Goal: Information Seeking & Learning: Learn about a topic

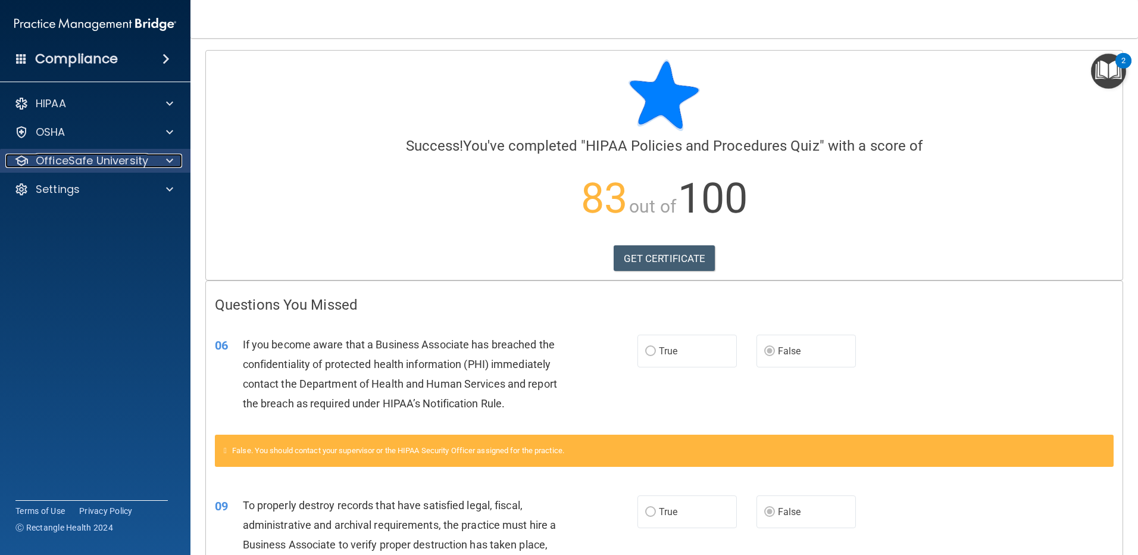
click at [172, 156] on span at bounding box center [169, 161] width 7 height 14
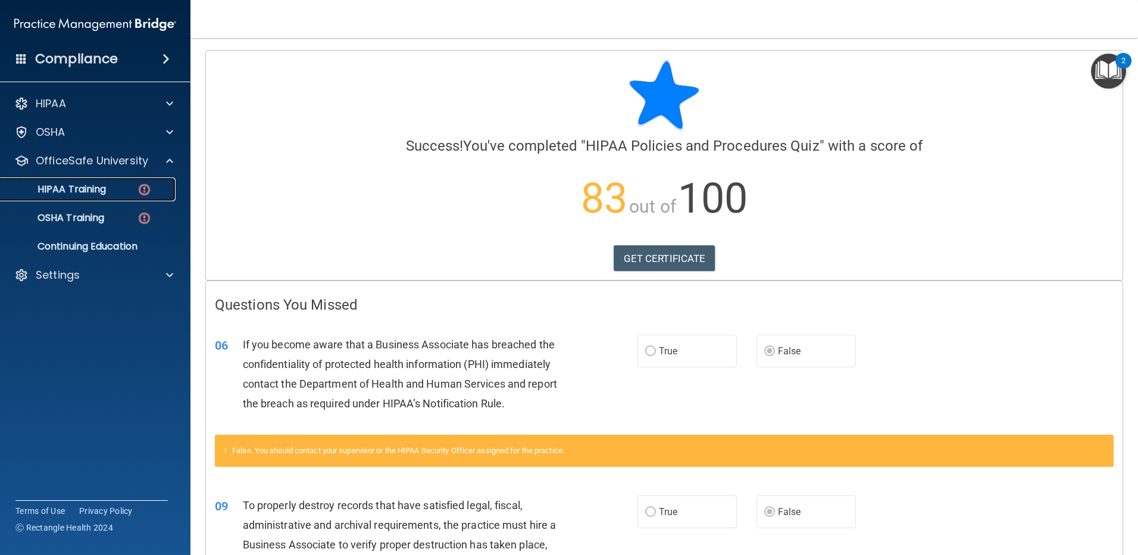
click at [86, 181] on link "HIPAA Training" at bounding box center [81, 189] width 187 height 24
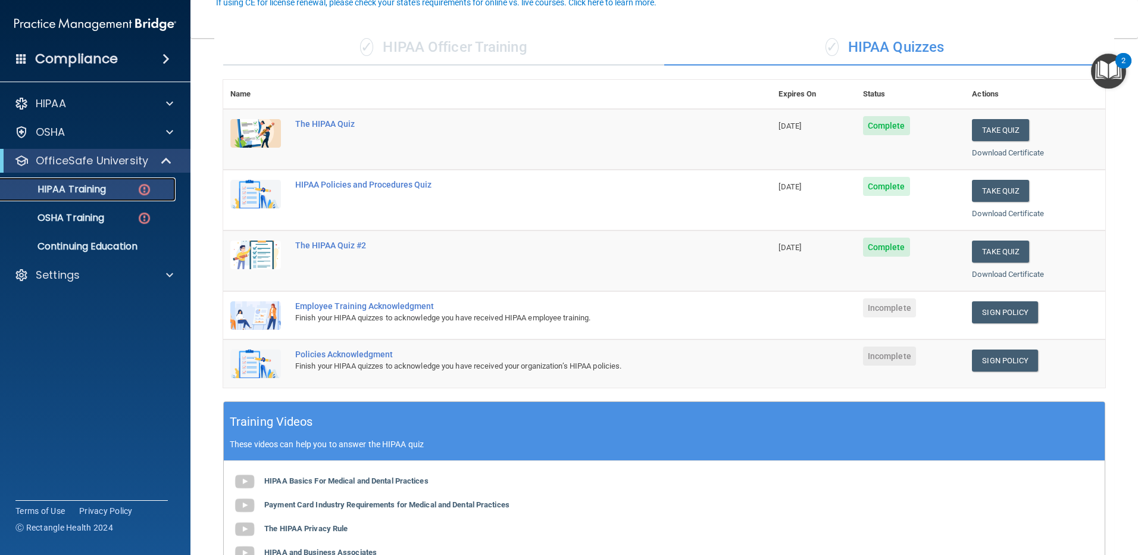
scroll to position [119, 0]
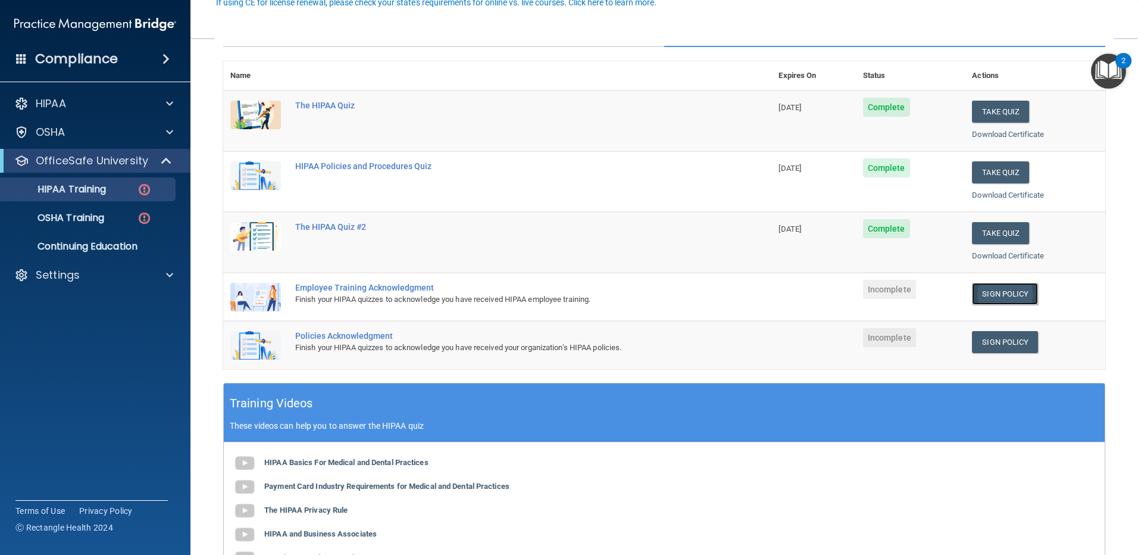
click at [989, 292] on link "Sign Policy" at bounding box center [1005, 294] width 66 height 22
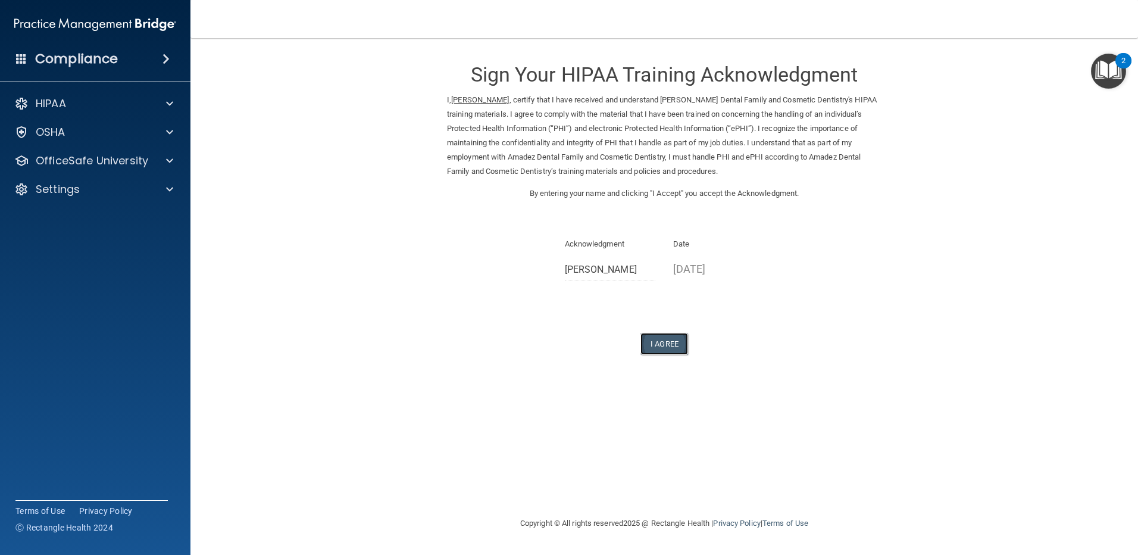
click at [665, 340] on button "I Agree" at bounding box center [664, 344] width 48 height 22
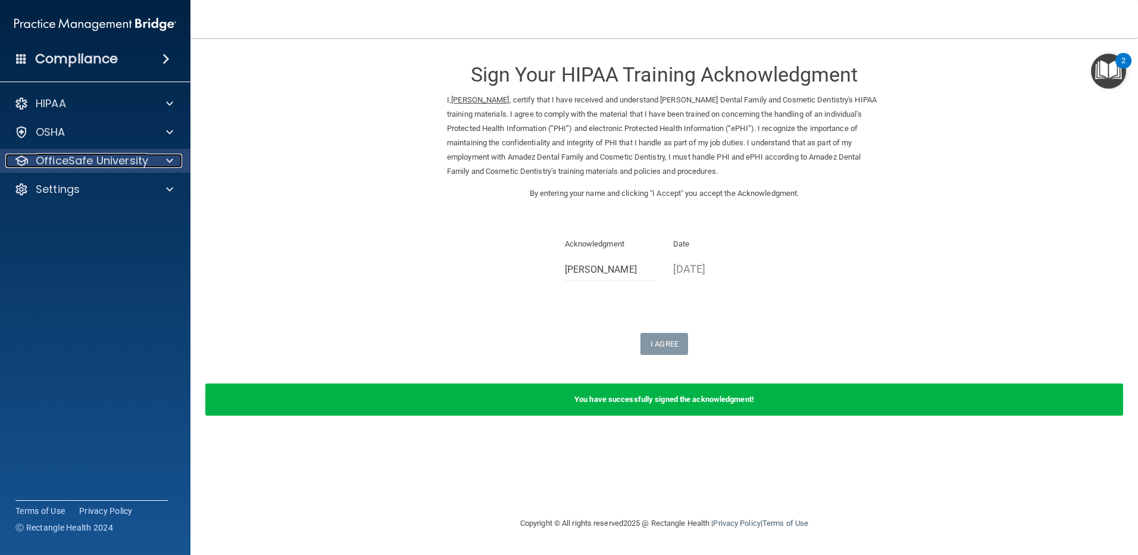
click at [120, 161] on p "OfficeSafe University" at bounding box center [92, 161] width 112 height 14
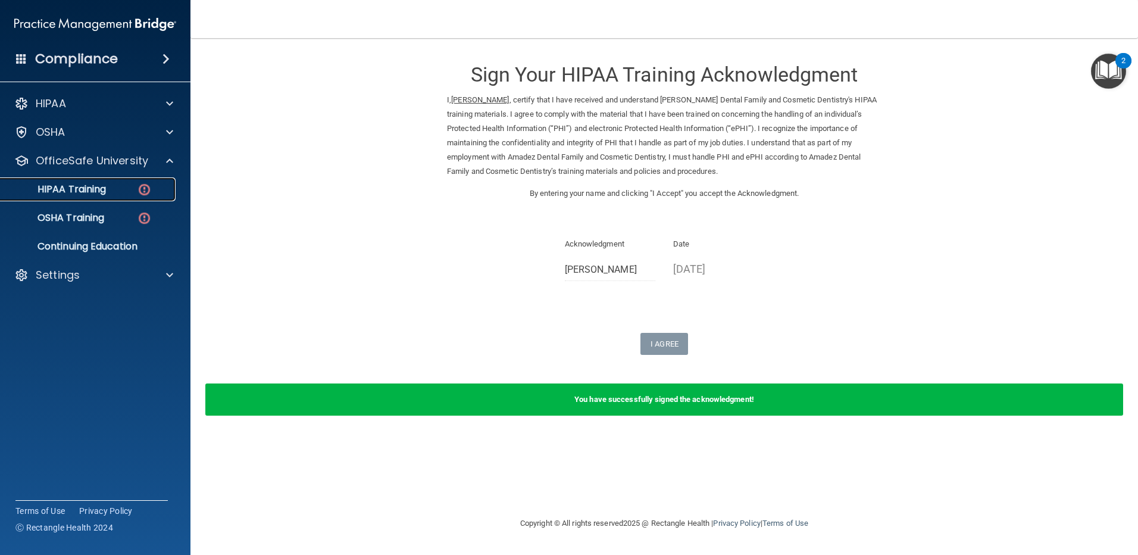
click at [104, 184] on p "HIPAA Training" at bounding box center [57, 189] width 98 height 12
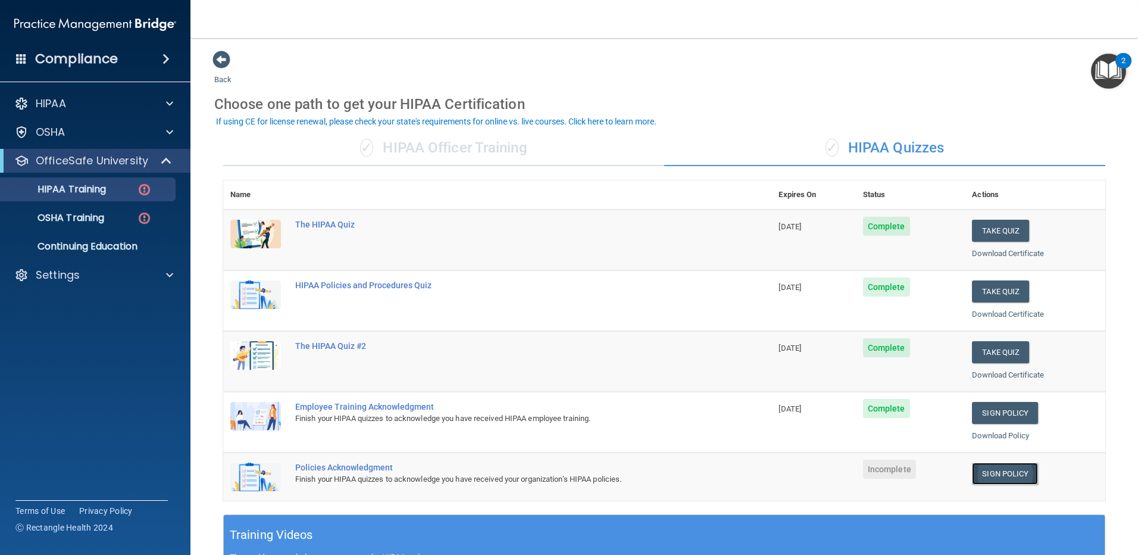
click at [1007, 475] on link "Sign Policy" at bounding box center [1005, 473] width 66 height 22
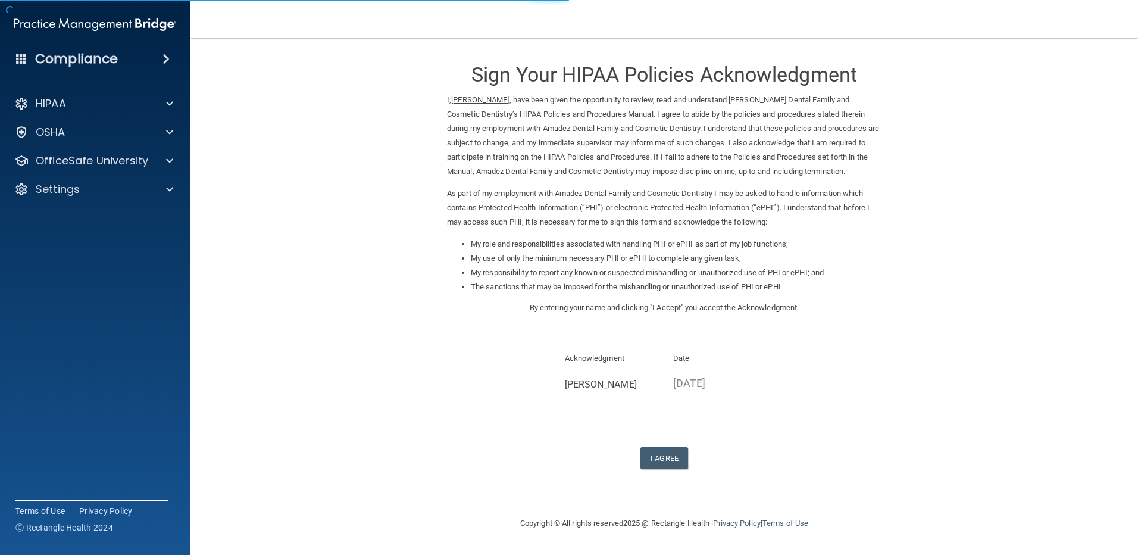
drag, startPoint x: 0, startPoint y: 0, endPoint x: 844, endPoint y: 449, distance: 955.8
click at [850, 449] on div "I Agree" at bounding box center [664, 458] width 434 height 22
click at [666, 459] on button "I Agree" at bounding box center [664, 458] width 48 height 22
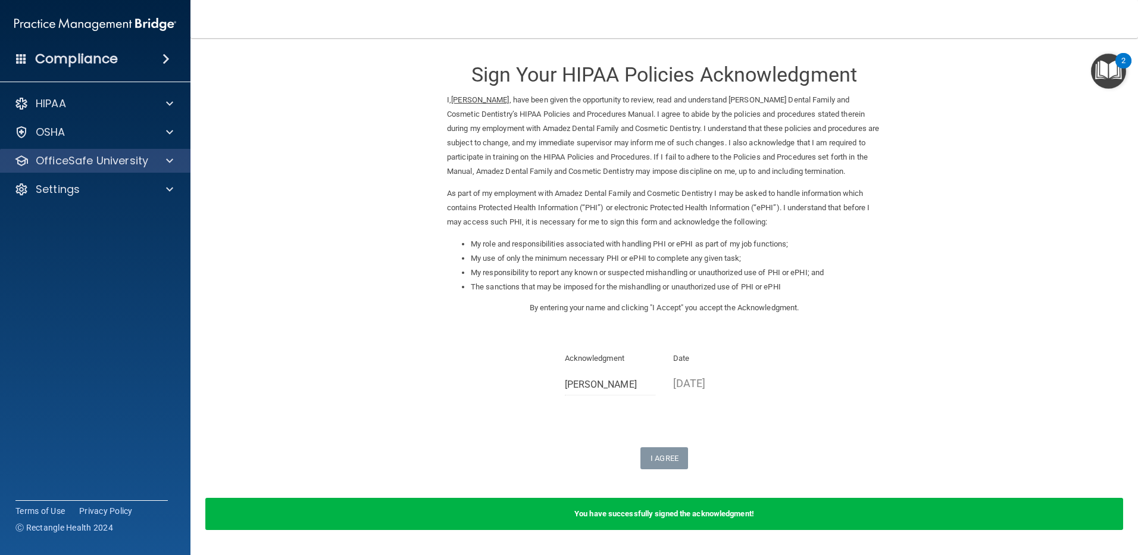
click at [162, 153] on div "OfficeSafe University" at bounding box center [95, 161] width 191 height 24
click at [141, 158] on p "OfficeSafe University" at bounding box center [92, 161] width 112 height 14
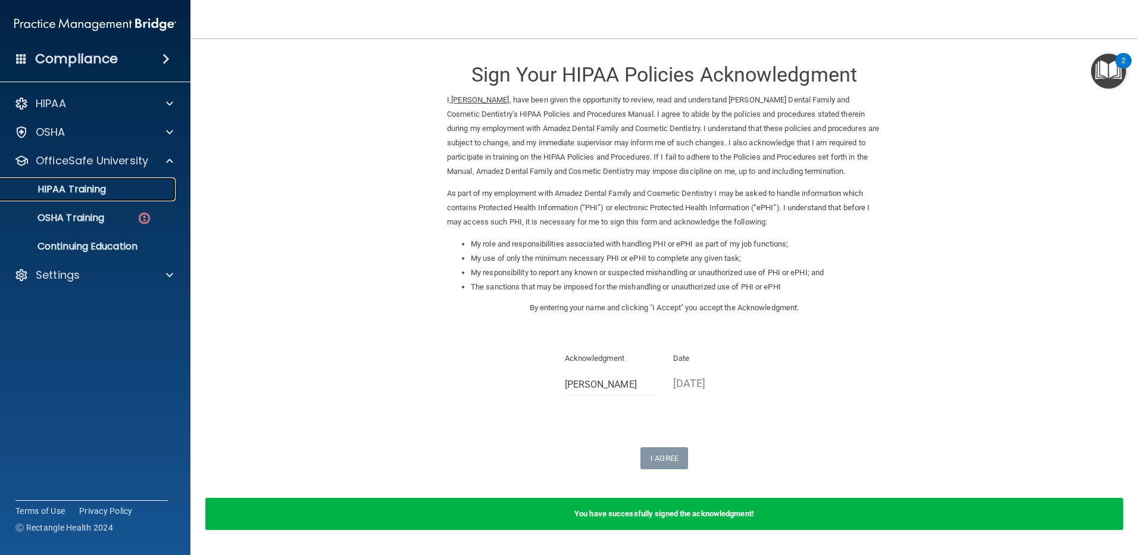
click at [81, 193] on p "HIPAA Training" at bounding box center [57, 189] width 98 height 12
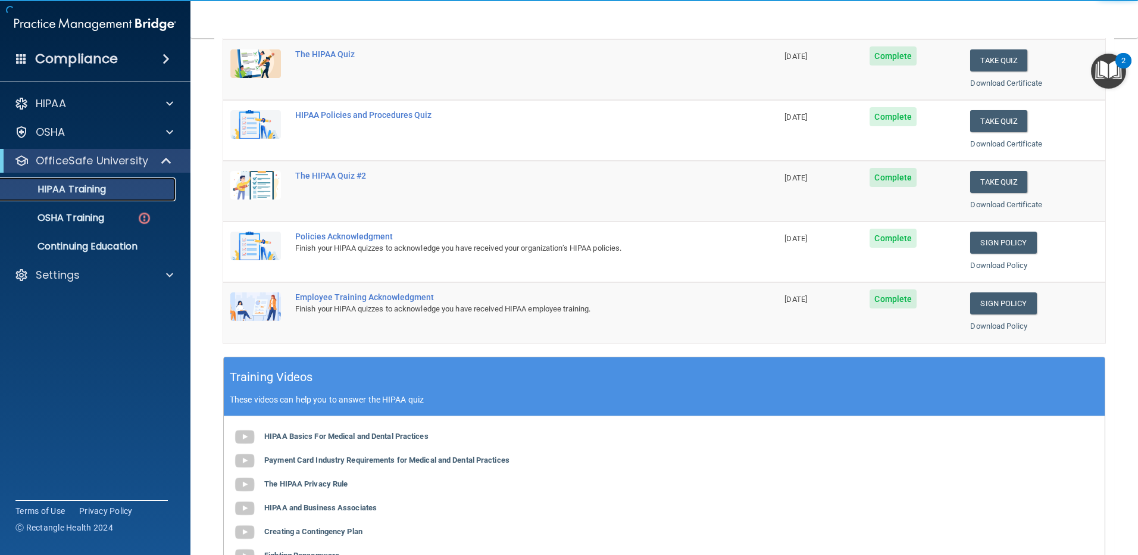
scroll to position [178, 0]
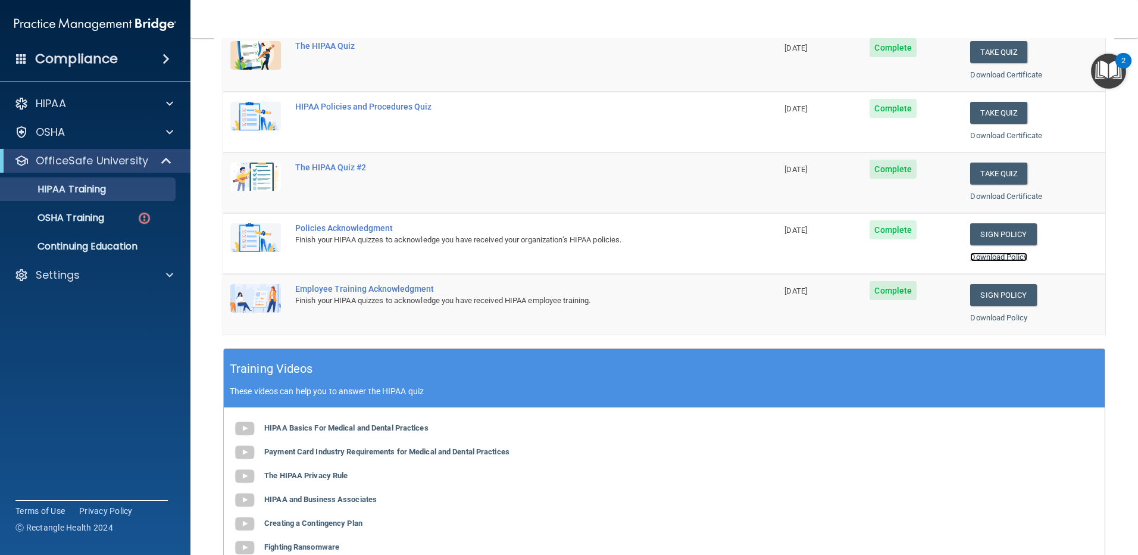
click at [1003, 257] on link "Download Policy" at bounding box center [998, 256] width 57 height 9
click at [994, 320] on link "Download Policy" at bounding box center [998, 317] width 57 height 9
drag, startPoint x: 93, startPoint y: 220, endPoint x: 365, endPoint y: 193, distance: 273.9
click at [93, 220] on p "OSHA Training" at bounding box center [56, 218] width 96 height 12
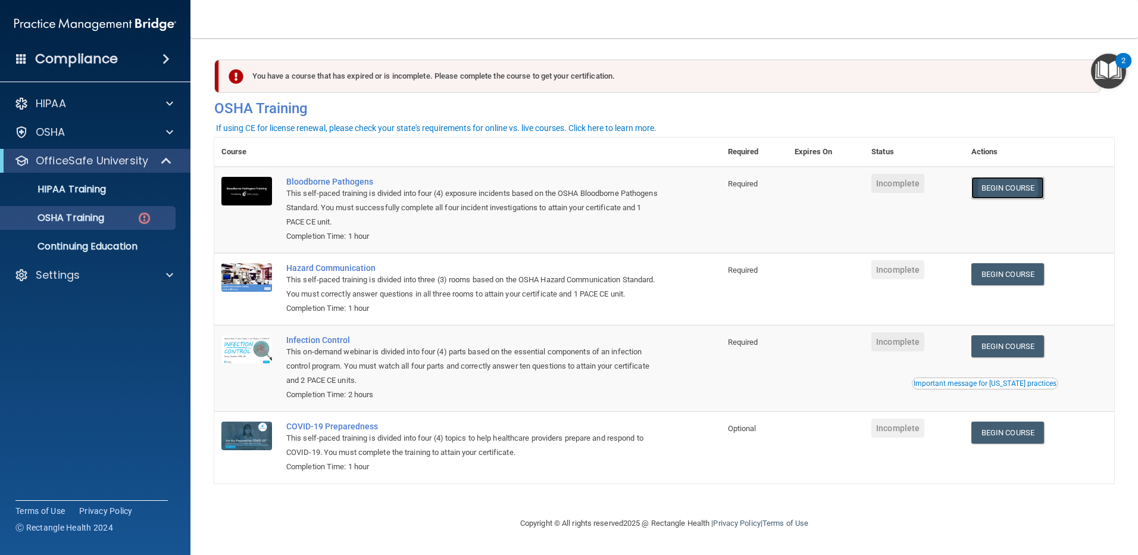
click at [1028, 186] on link "Begin Course" at bounding box center [1007, 188] width 73 height 22
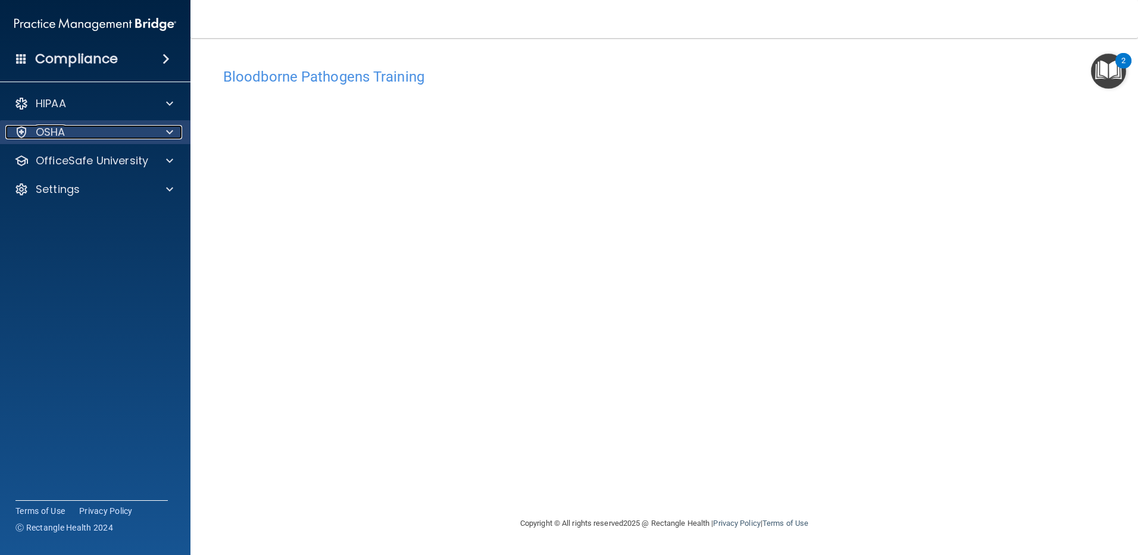
click at [168, 132] on span at bounding box center [169, 132] width 7 height 14
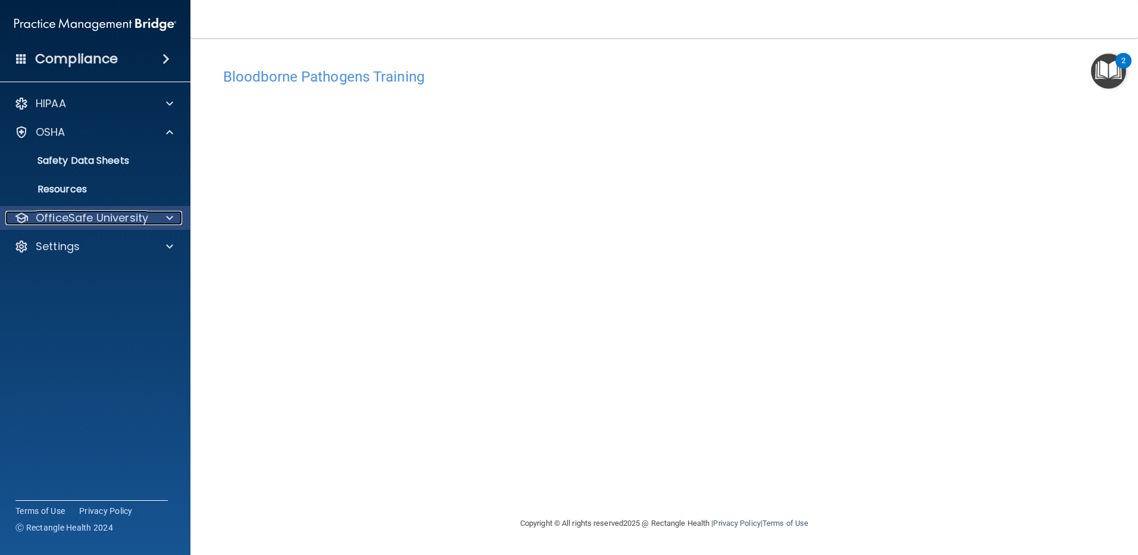
click at [157, 215] on div at bounding box center [168, 218] width 30 height 14
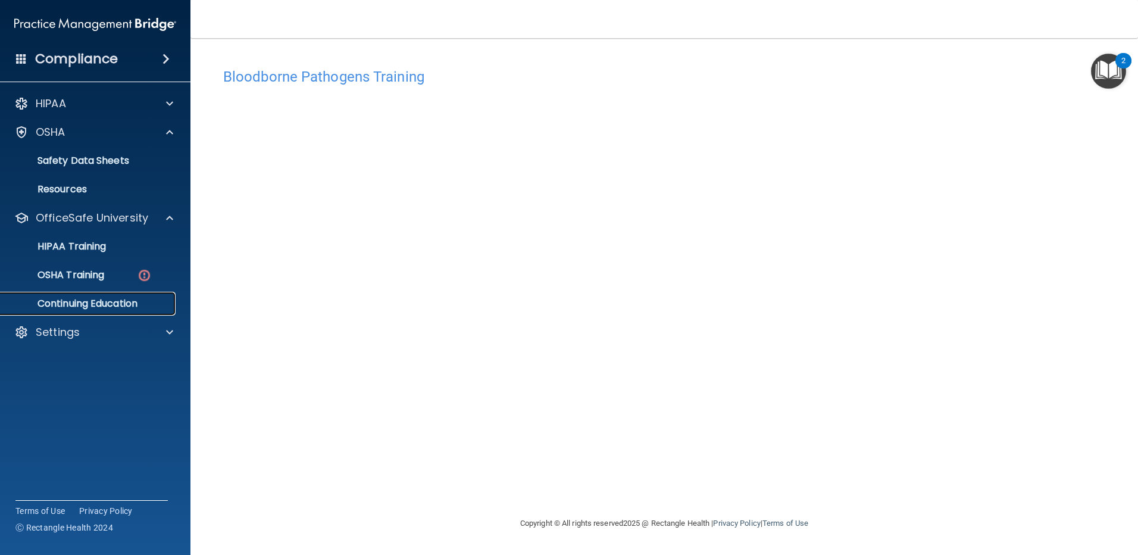
click at [76, 299] on p "Continuing Education" at bounding box center [89, 303] width 162 height 12
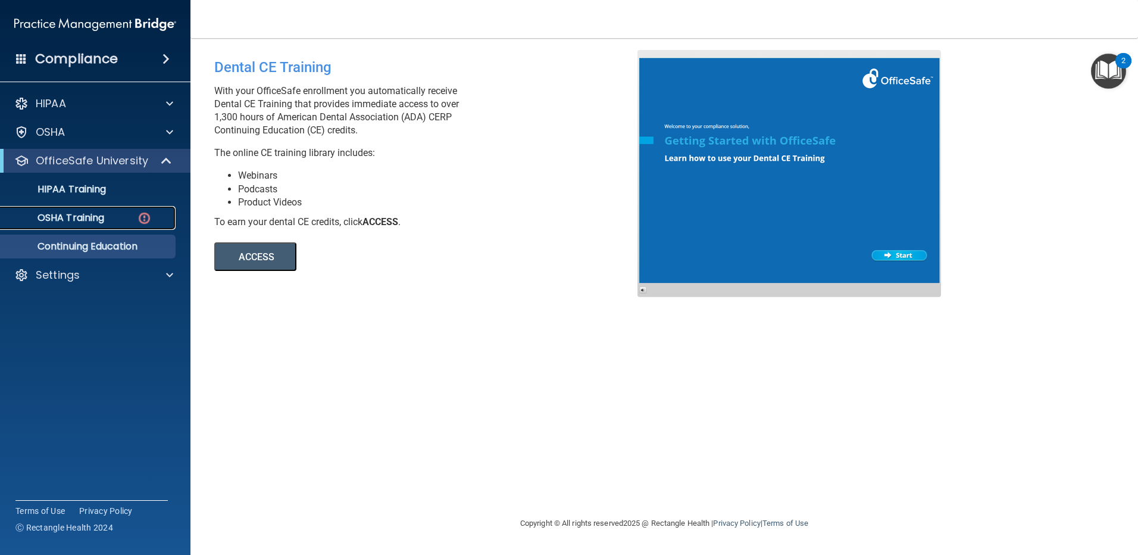
click at [129, 211] on link "OSHA Training" at bounding box center [81, 218] width 187 height 24
